Goal: Task Accomplishment & Management: Use online tool/utility

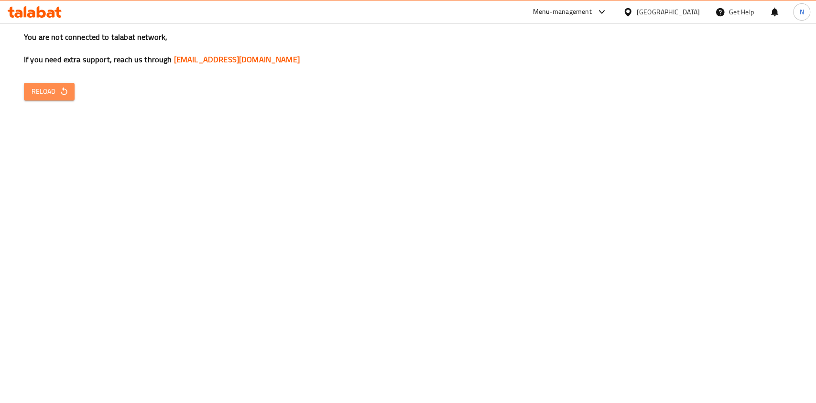
click at [40, 86] on span "Reload" at bounding box center [49, 92] width 35 height 12
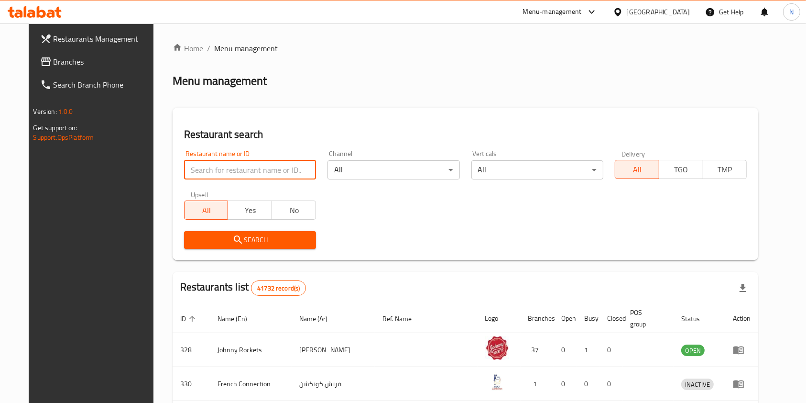
click at [234, 170] on input "search" at bounding box center [250, 169] width 132 height 19
type input "kaza akla"
click button "Search" at bounding box center [250, 240] width 132 height 18
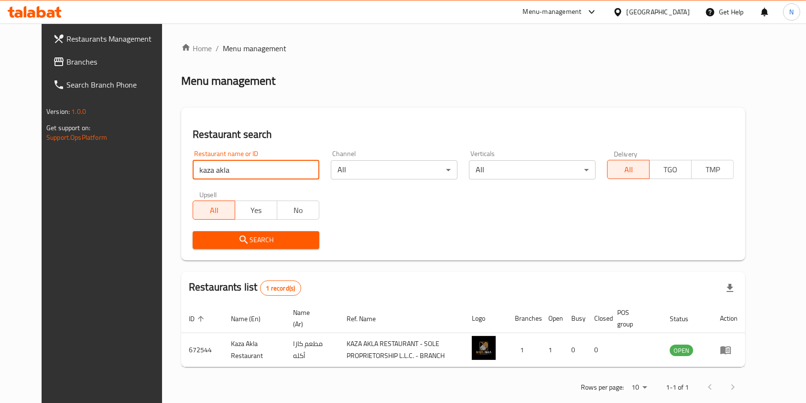
scroll to position [15, 0]
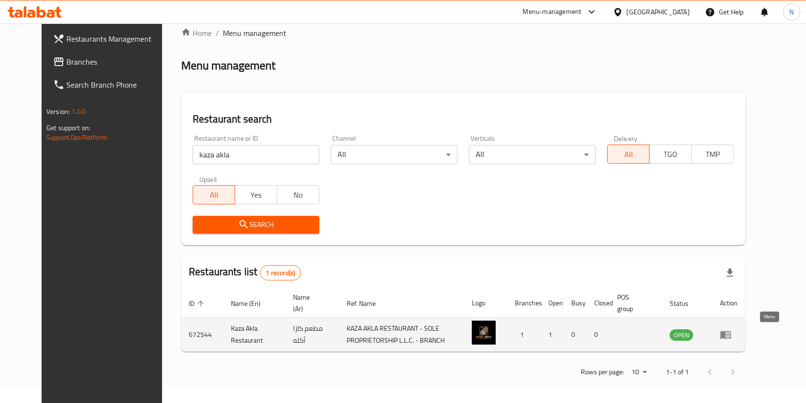
click at [738, 334] on link "enhanced table" at bounding box center [729, 333] width 18 height 11
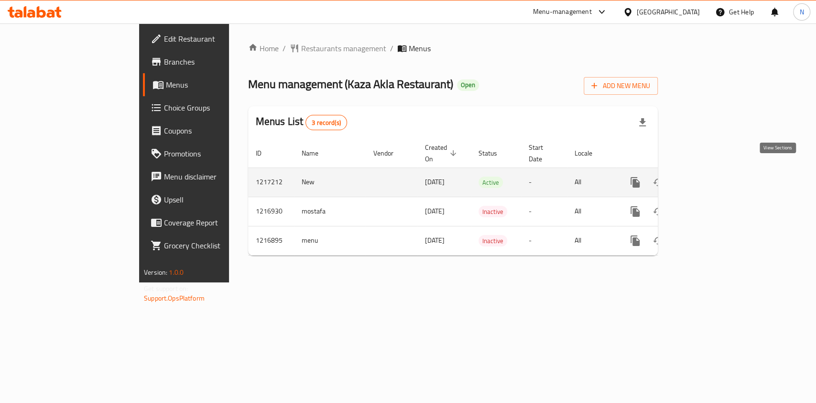
click at [716, 171] on link "enhanced table" at bounding box center [704, 182] width 23 height 23
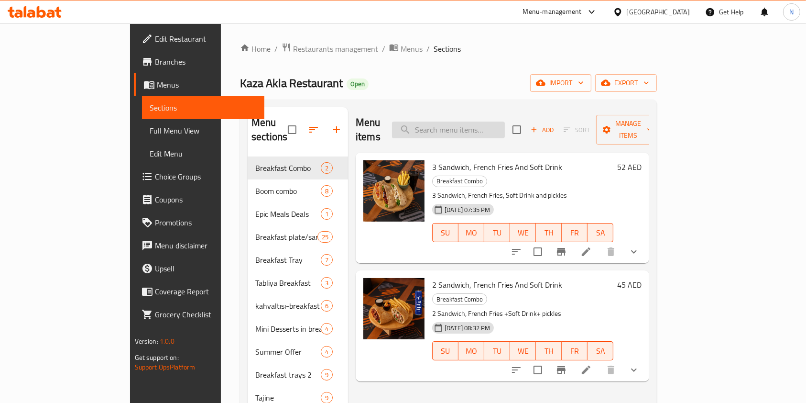
click at [486, 121] on input "search" at bounding box center [448, 129] width 113 height 17
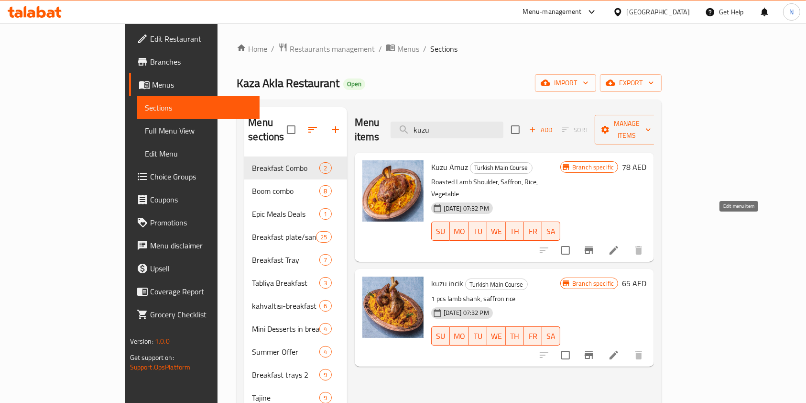
type input "kuzu"
click at [618, 246] on icon at bounding box center [614, 250] width 9 height 9
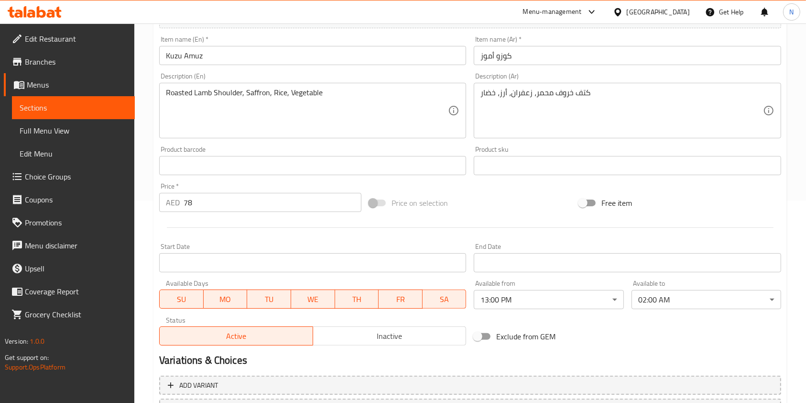
scroll to position [287, 0]
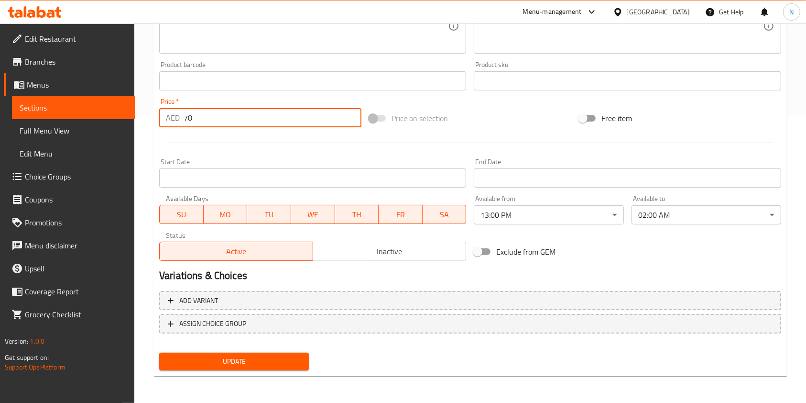
click at [292, 120] on input "78" at bounding box center [273, 117] width 178 height 19
type input "7"
type input "89"
click at [263, 369] on button "Update" at bounding box center [234, 361] width 150 height 18
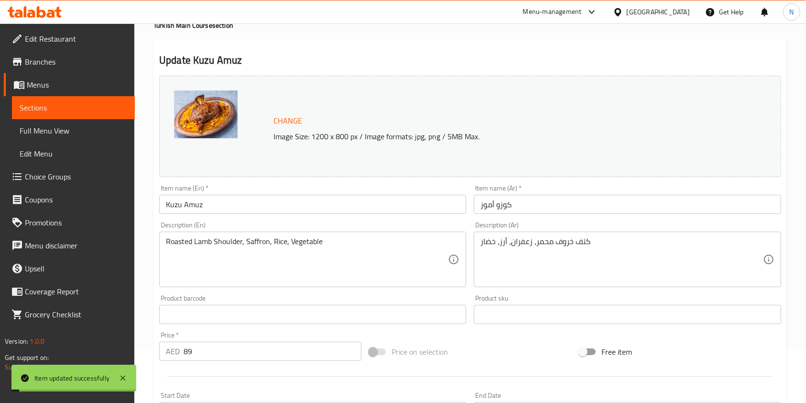
scroll to position [0, 0]
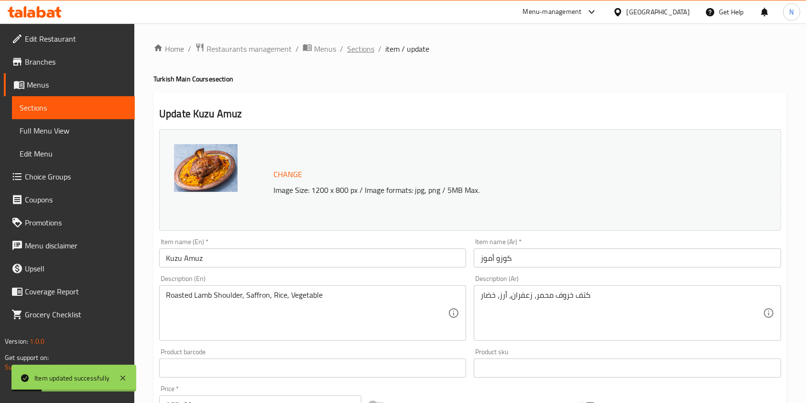
click at [364, 44] on span "Sections" at bounding box center [360, 48] width 27 height 11
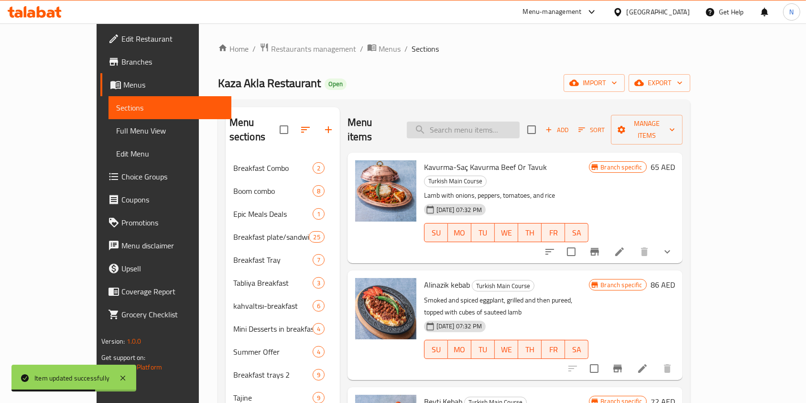
click at [483, 125] on input "search" at bounding box center [463, 129] width 113 height 17
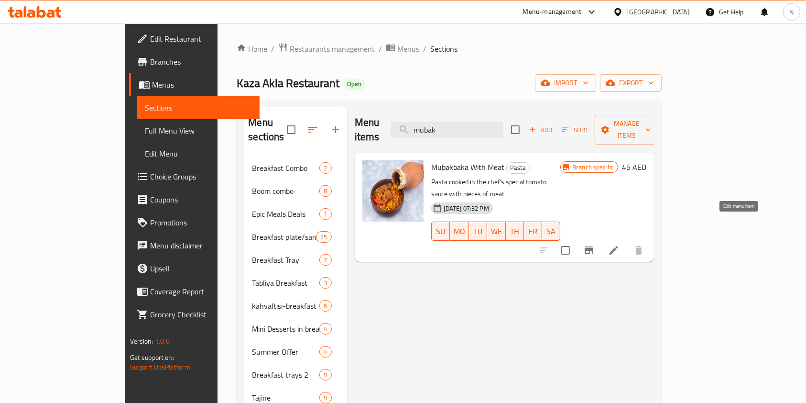
type input "mubak"
click at [618, 246] on icon at bounding box center [614, 250] width 9 height 9
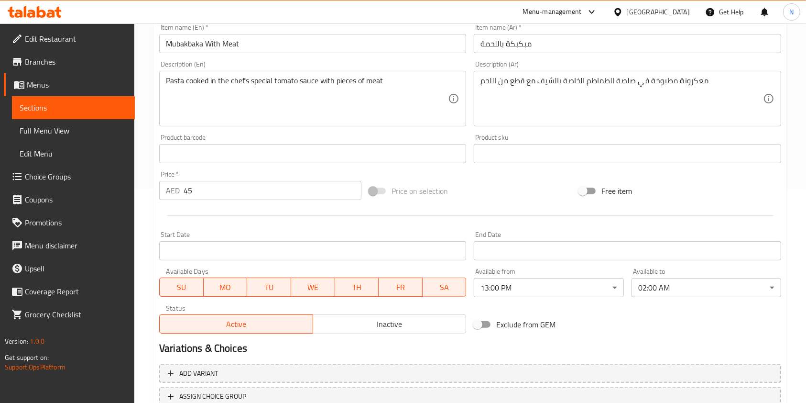
scroll to position [224, 0]
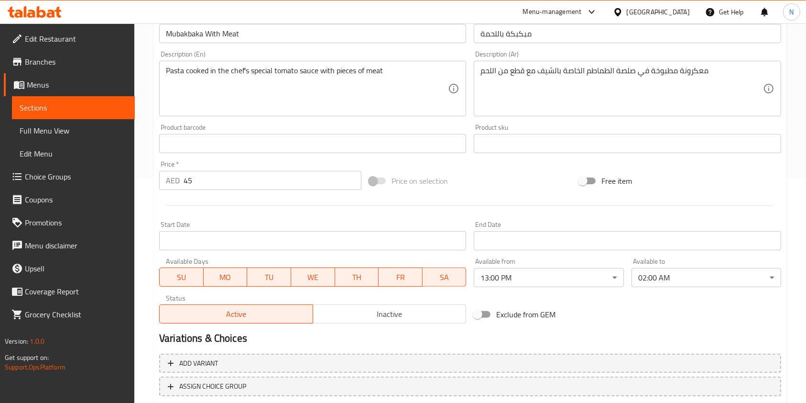
click at [256, 187] on input "45" at bounding box center [273, 180] width 178 height 19
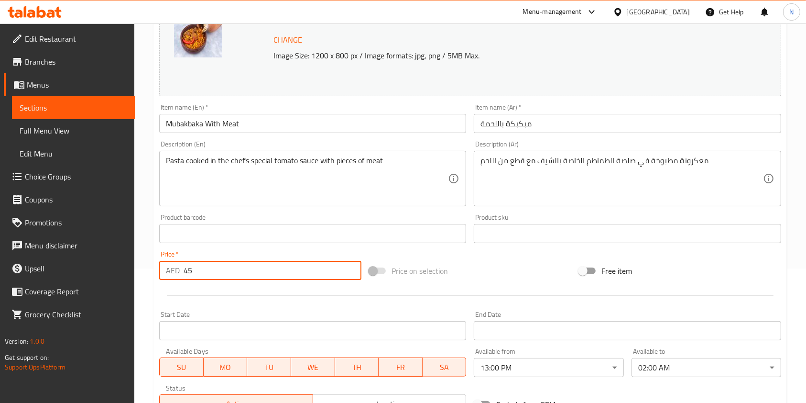
type input "4"
type input "79"
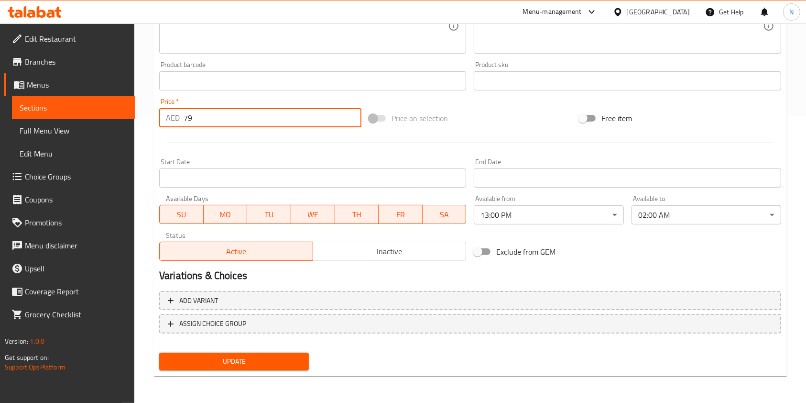
click at [221, 362] on span "Update" at bounding box center [234, 361] width 134 height 12
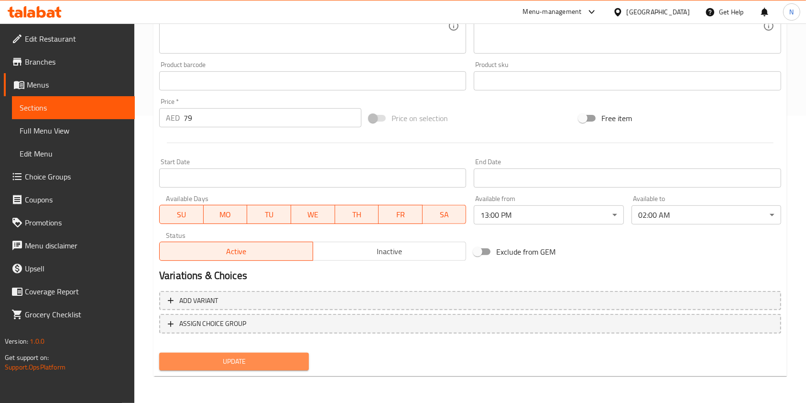
click at [260, 365] on span "Update" at bounding box center [234, 361] width 134 height 12
